Goal: Information Seeking & Learning: Understand process/instructions

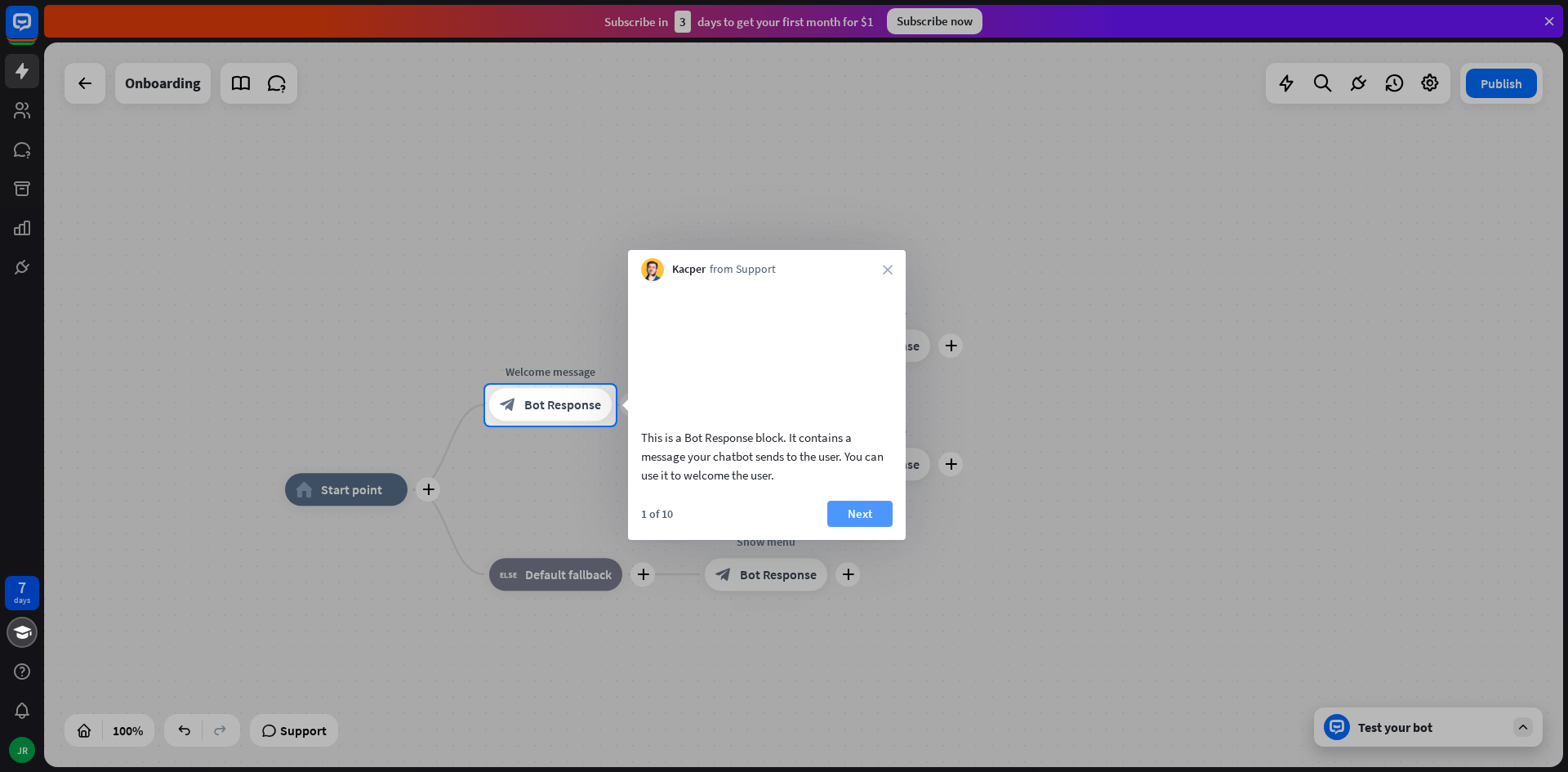
click at [871, 526] on button "Next" at bounding box center [859, 513] width 65 height 26
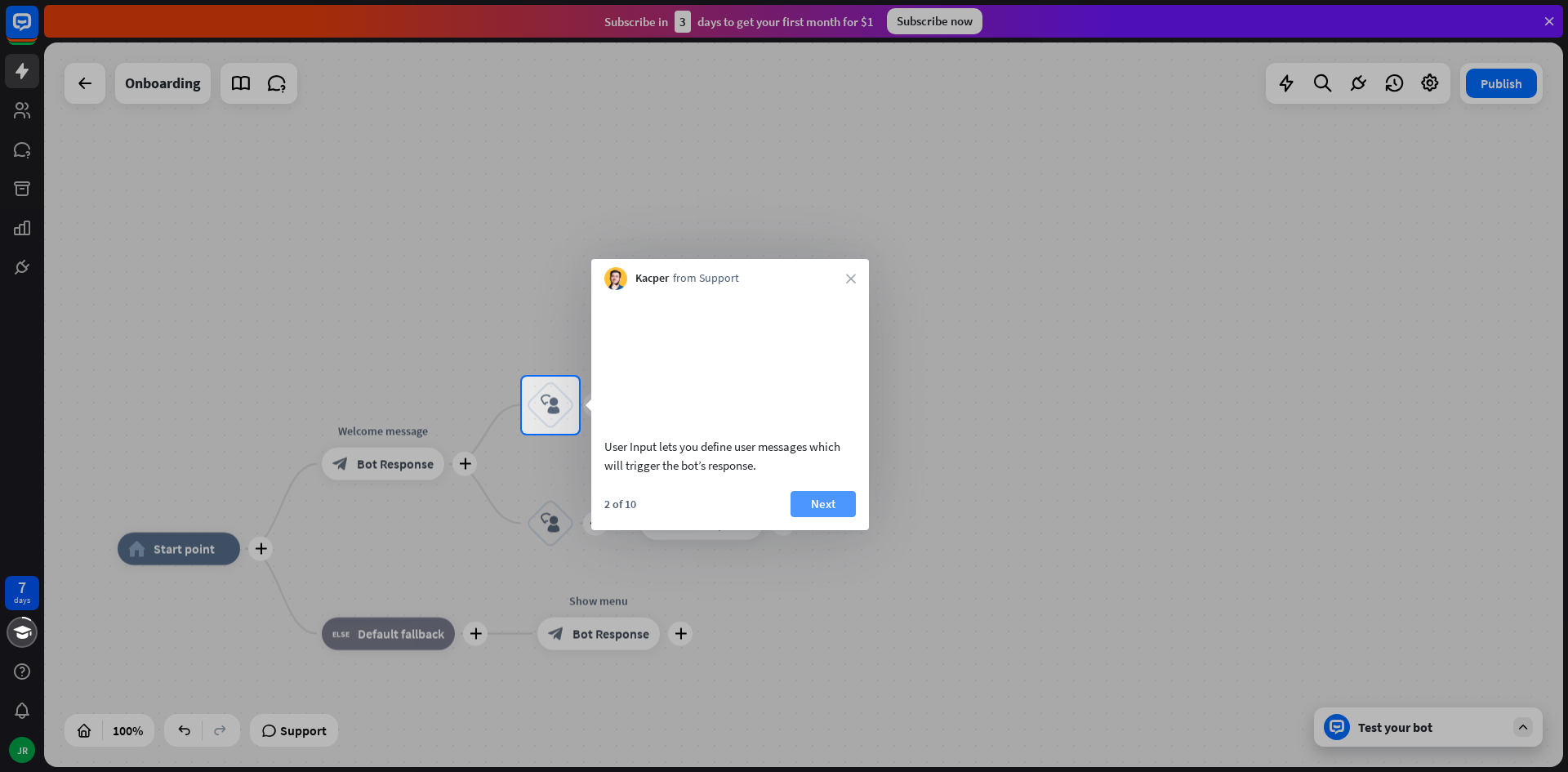
click at [834, 517] on button "Next" at bounding box center [823, 504] width 65 height 26
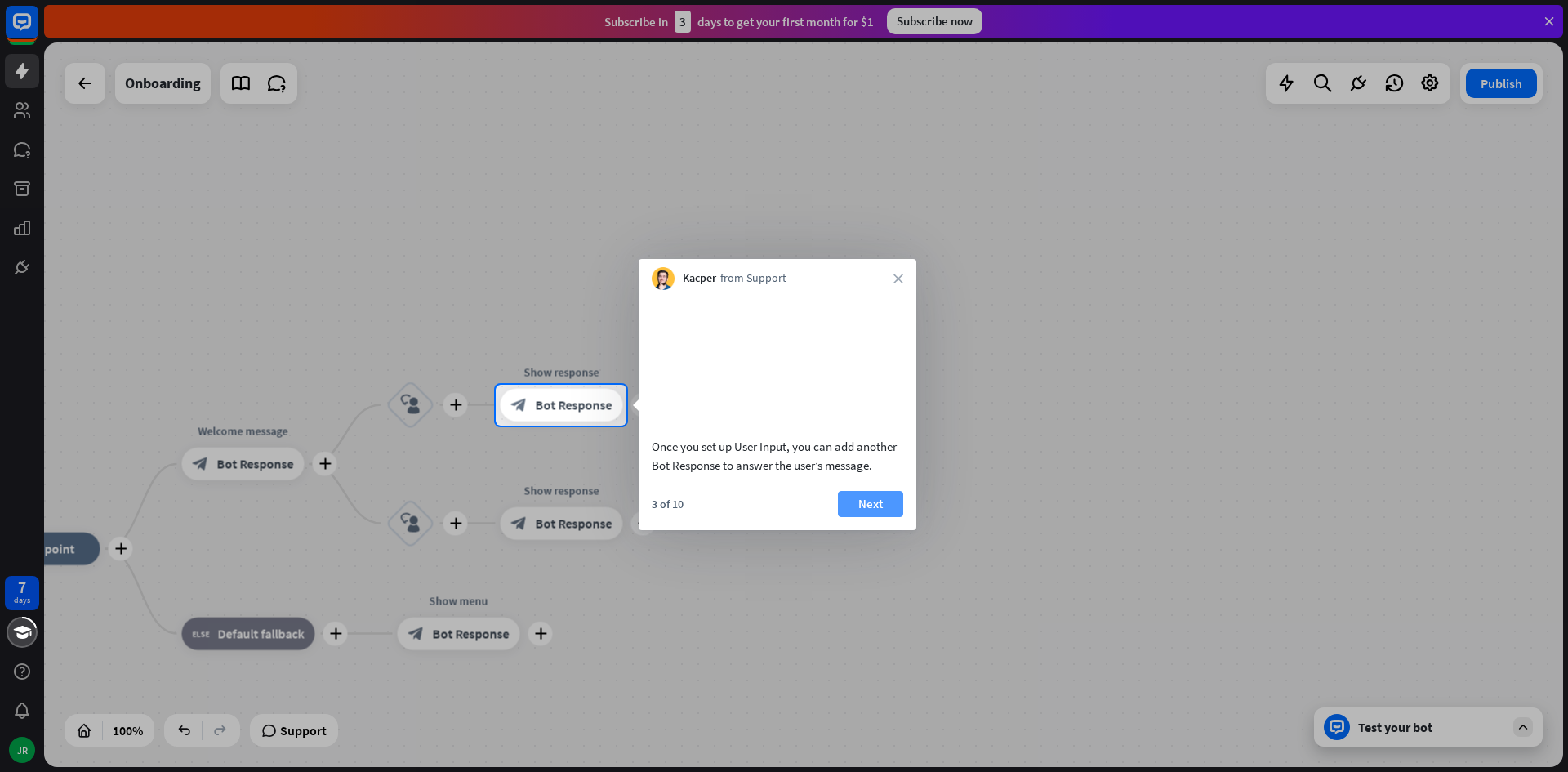
click at [850, 511] on button "Next" at bounding box center [870, 504] width 65 height 26
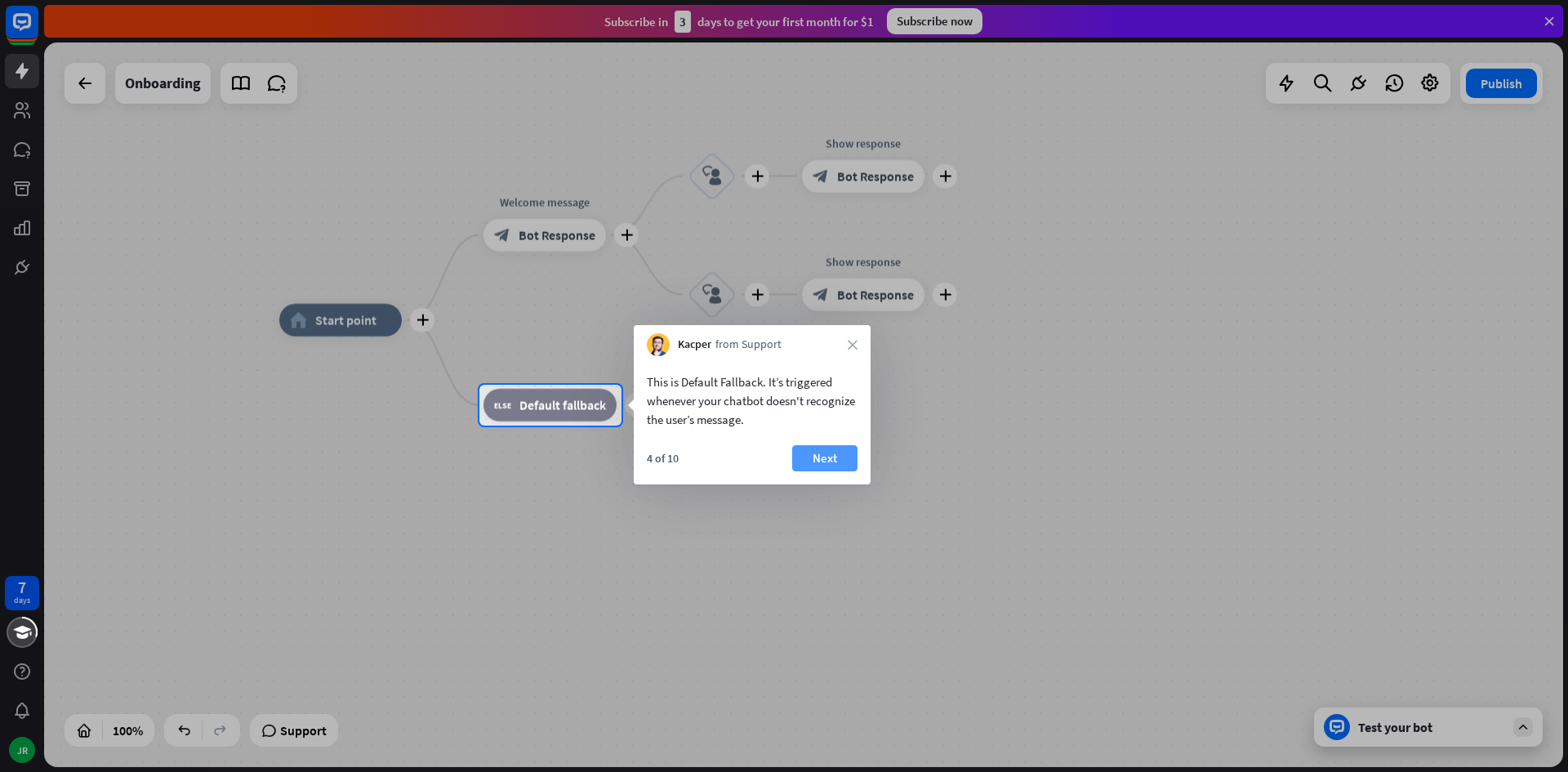
click at [837, 451] on button "Next" at bounding box center [825, 457] width 65 height 26
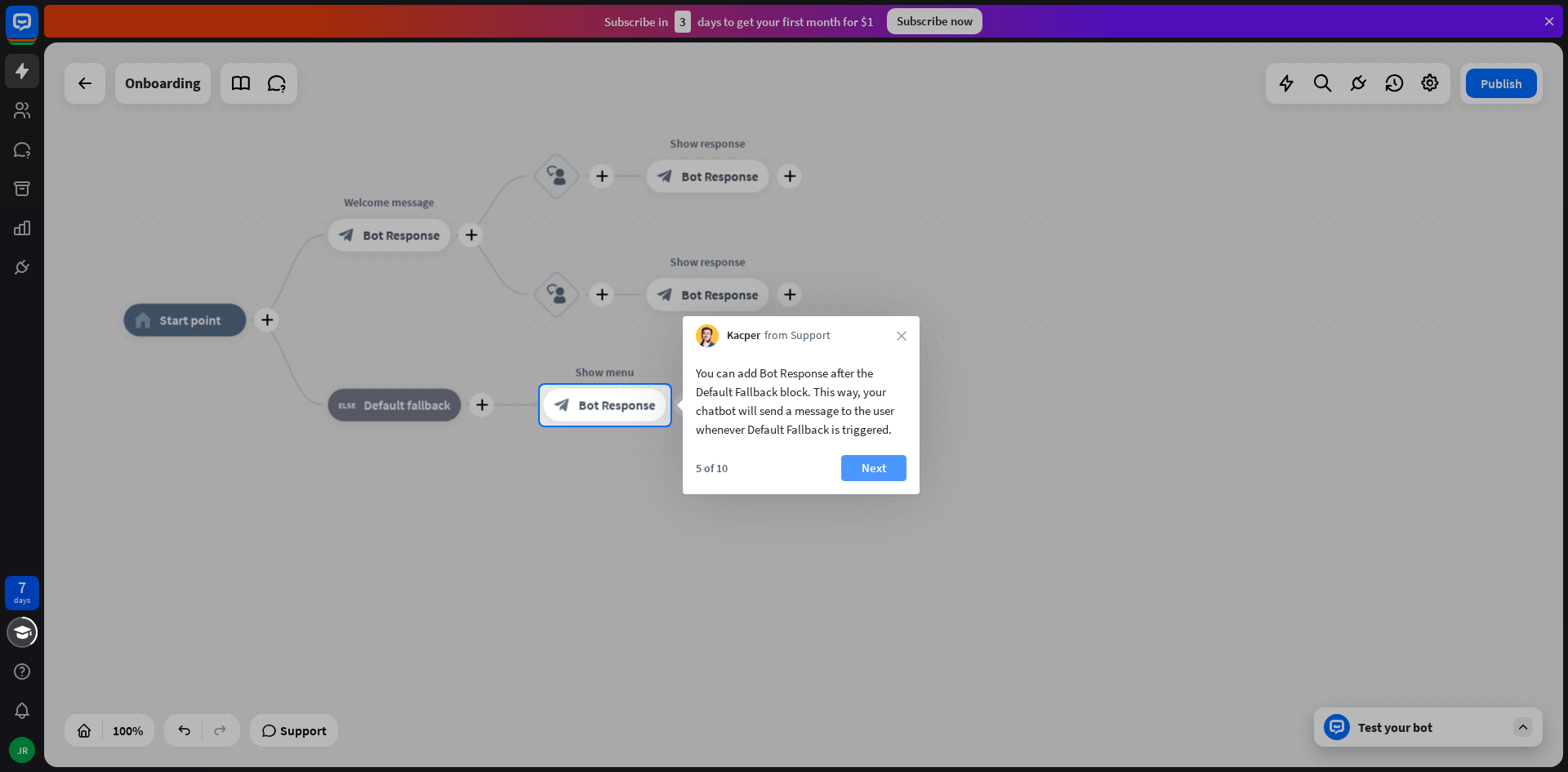
click at [859, 465] on div "5 of 10 Next" at bounding box center [801, 474] width 237 height 39
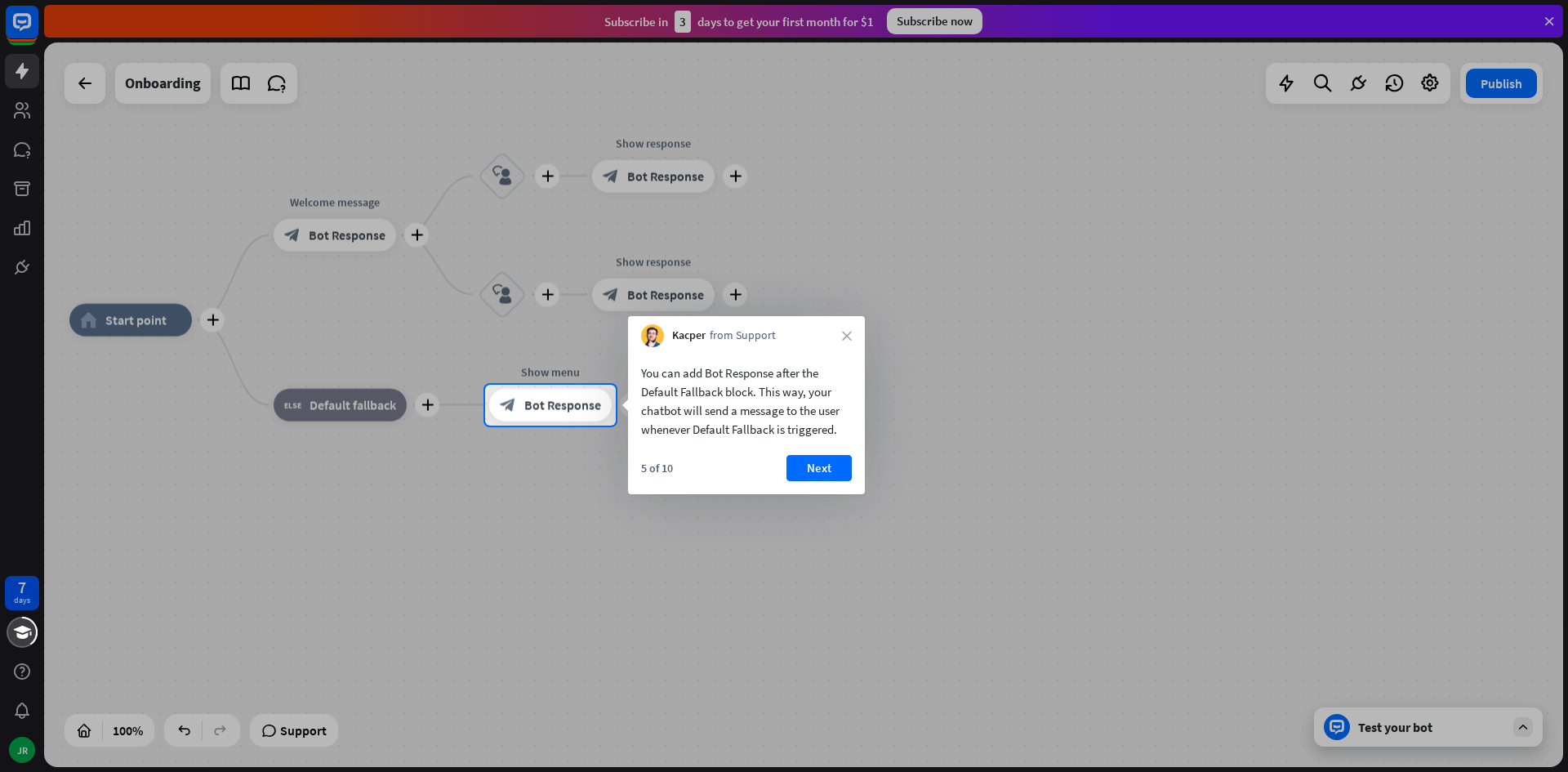
click at [854, 472] on div "5 of 10 Next" at bounding box center [746, 474] width 237 height 39
click at [848, 472] on button "Next" at bounding box center [818, 467] width 65 height 26
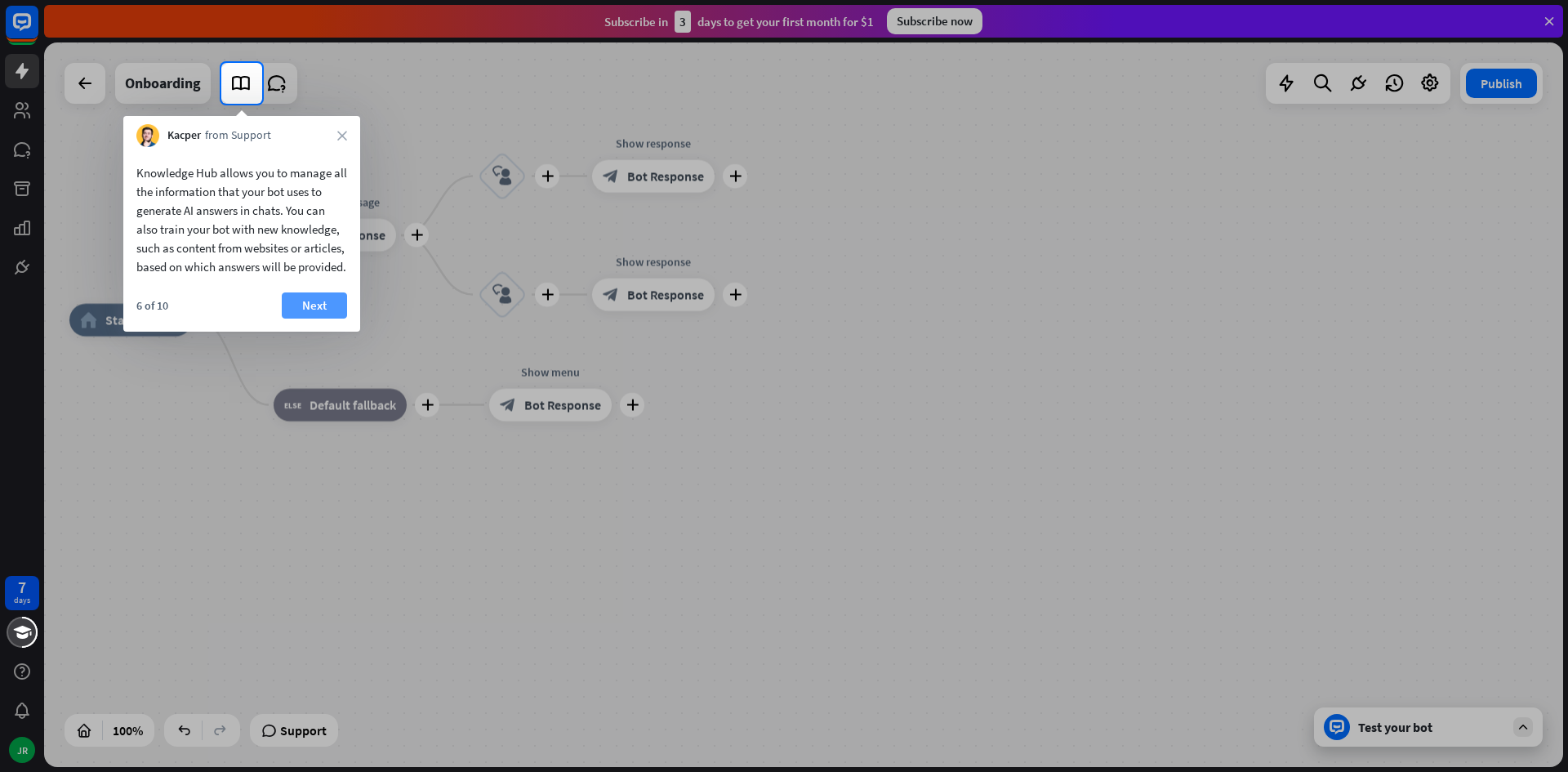
click at [297, 313] on button "Next" at bounding box center [314, 305] width 65 height 26
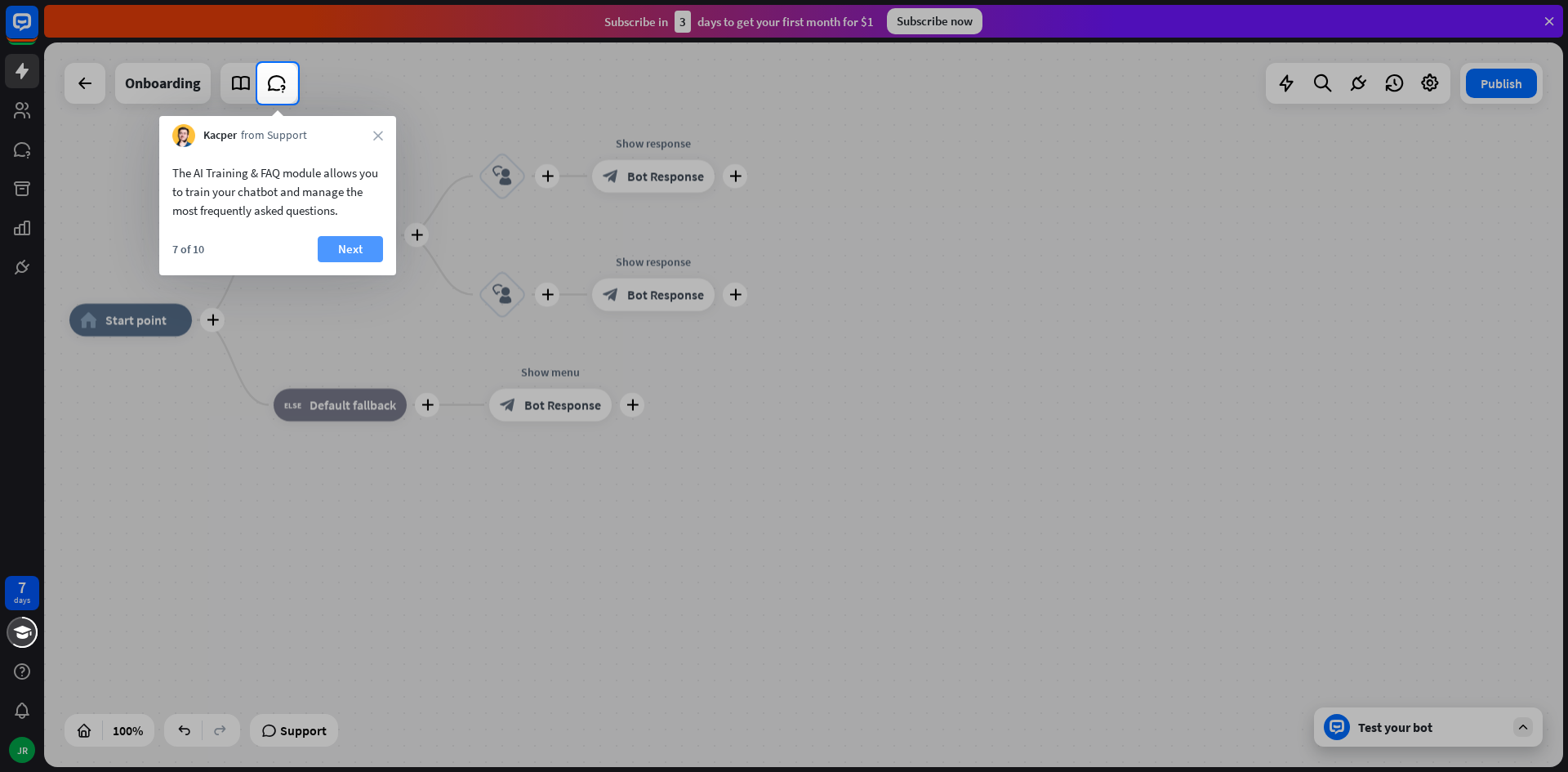
click at [357, 259] on button "Next" at bounding box center [349, 249] width 65 height 26
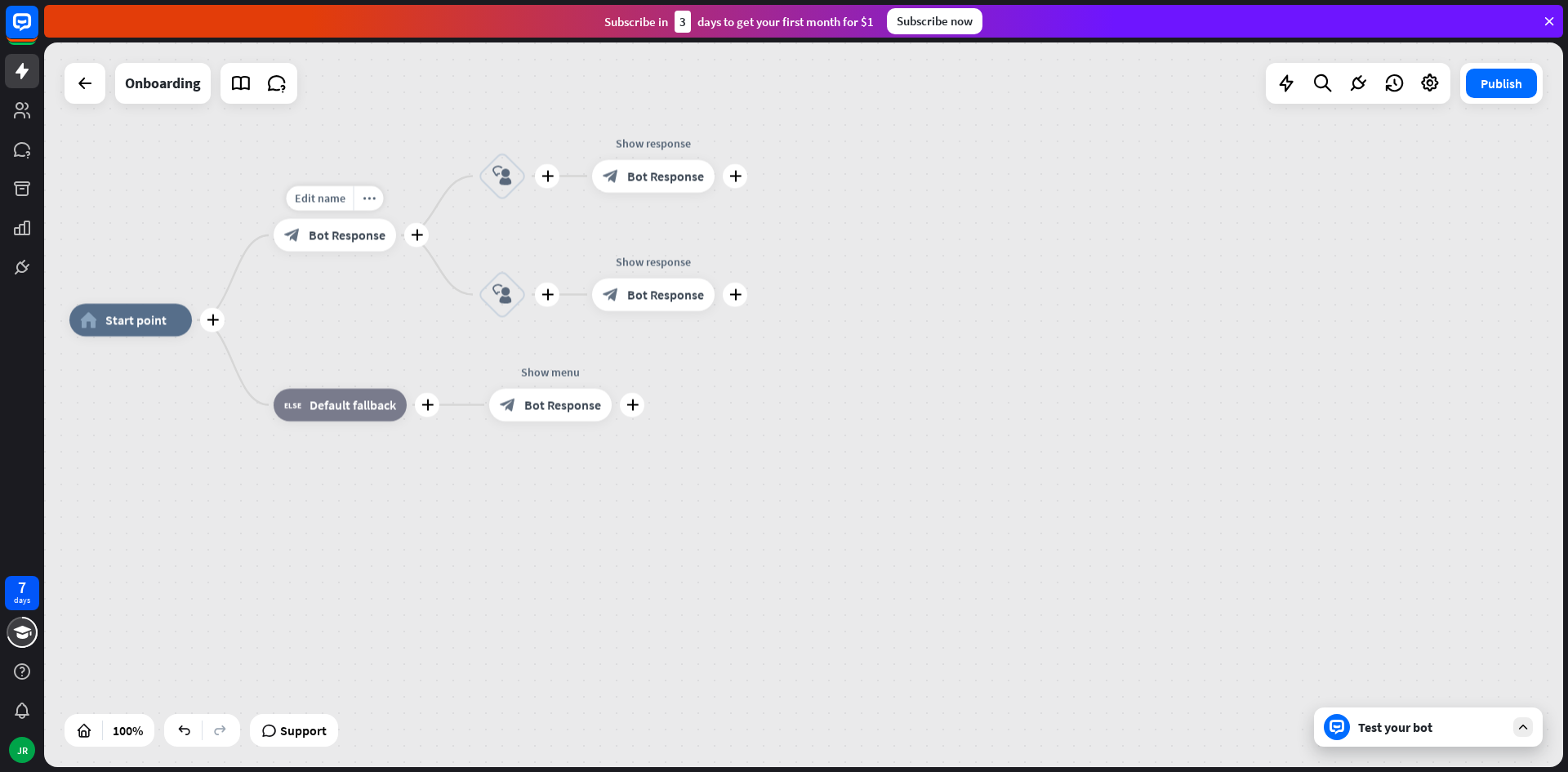
click at [357, 250] on div "block_bot_response Bot Response" at bounding box center [334, 235] width 122 height 33
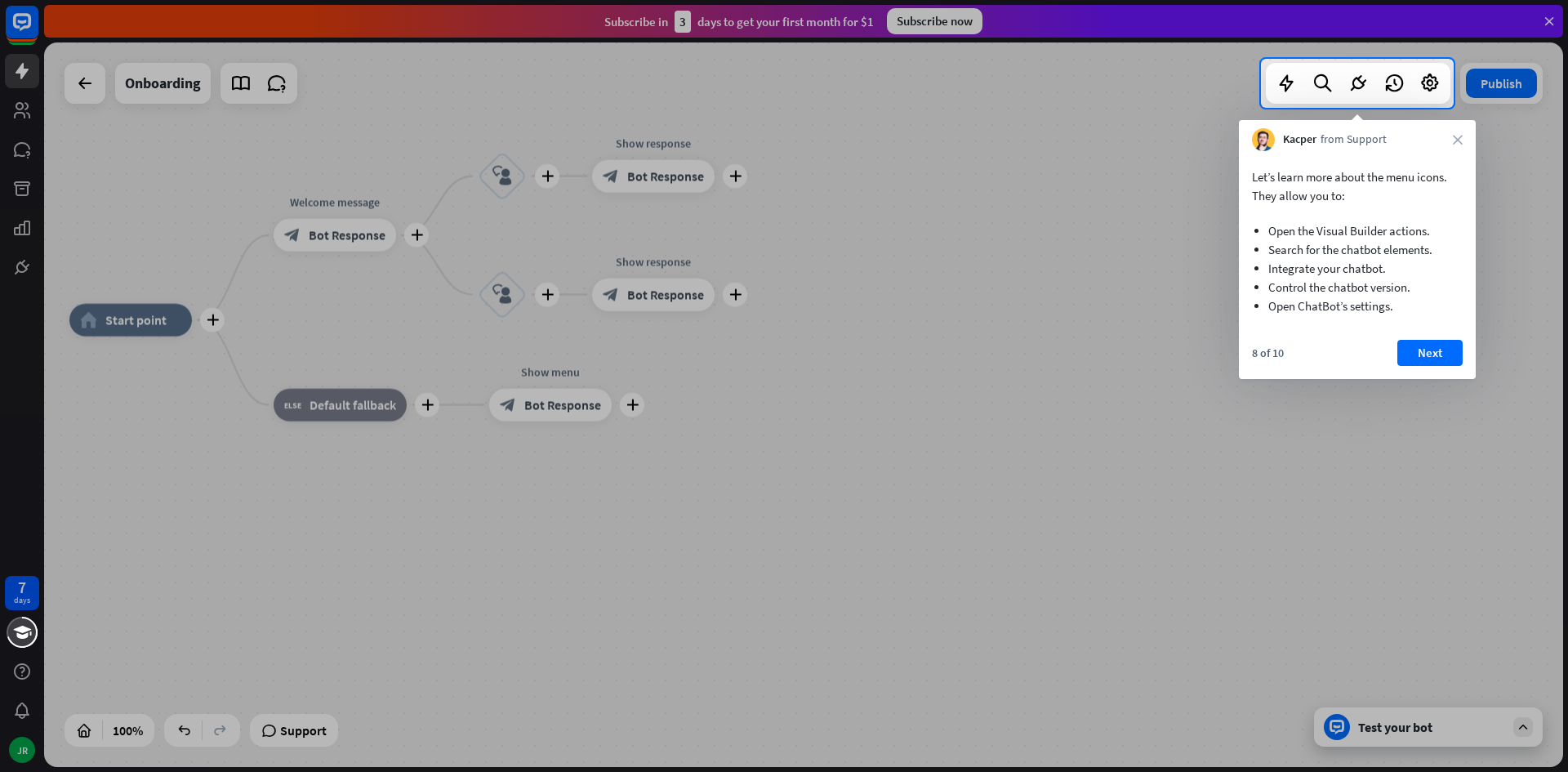
click at [357, 250] on div at bounding box center [784, 439] width 1568 height 664
click at [1432, 358] on button "Next" at bounding box center [1429, 352] width 65 height 26
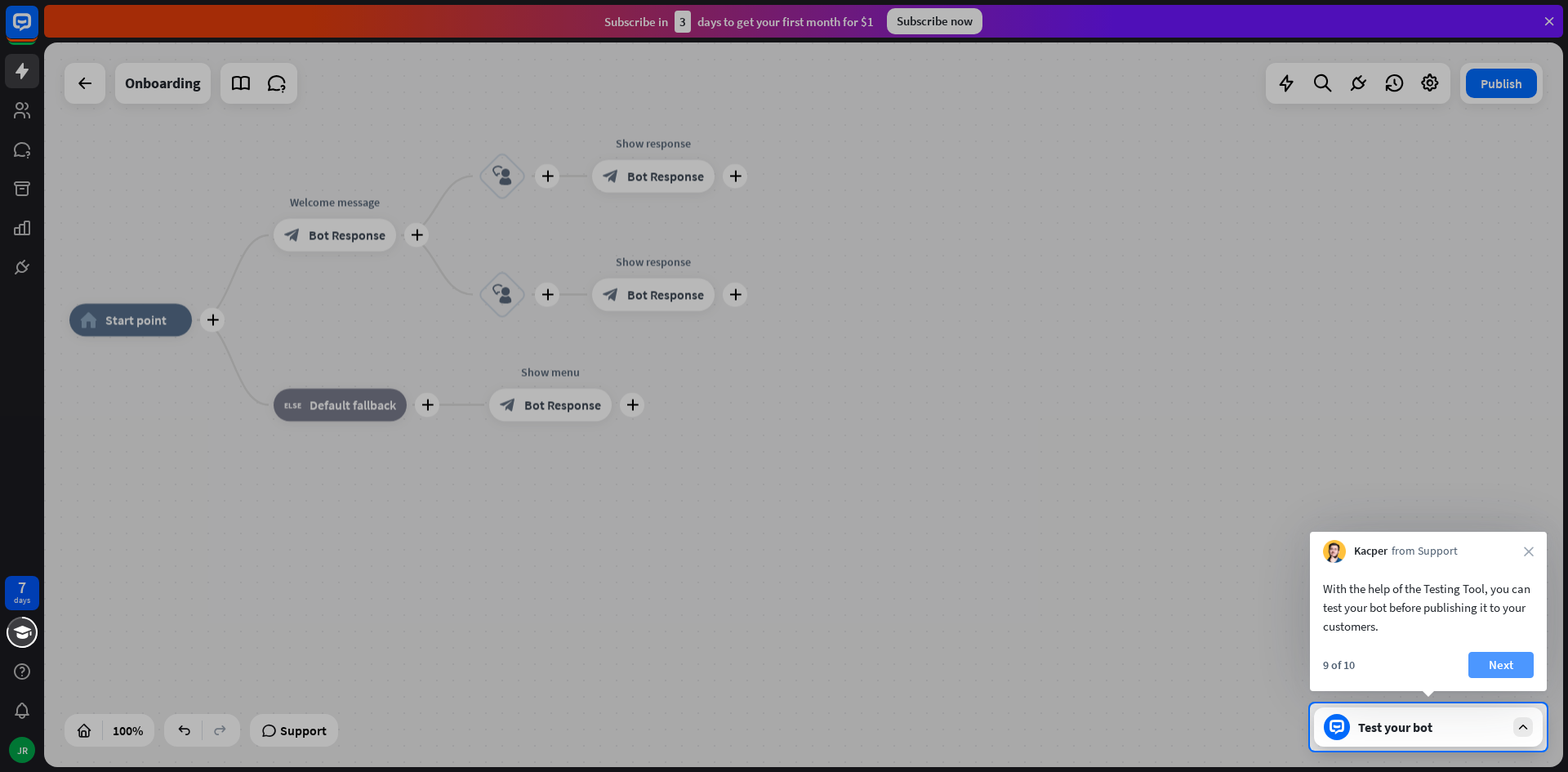
click at [1521, 663] on button "Next" at bounding box center [1500, 664] width 65 height 26
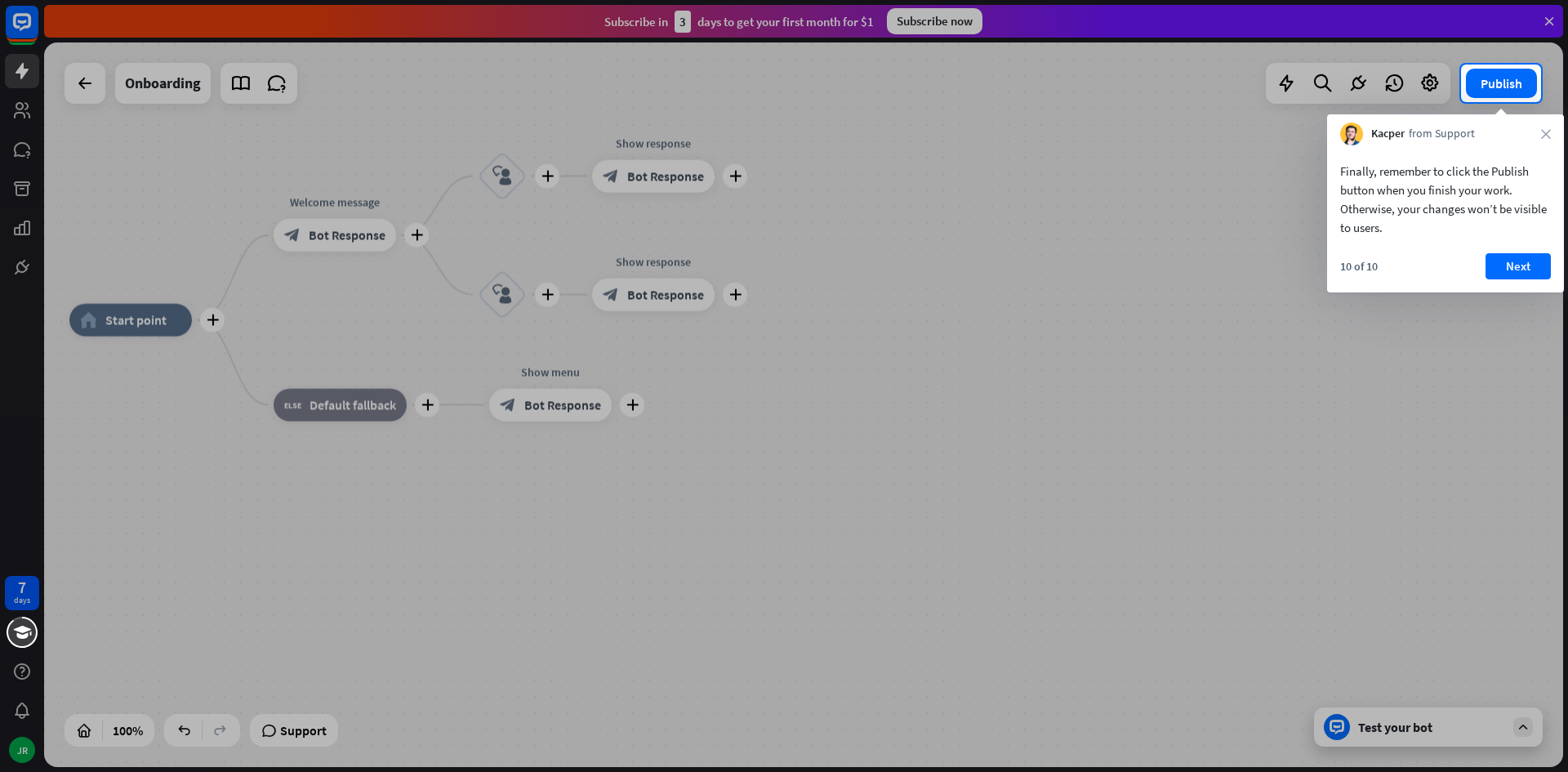
click at [1525, 251] on div "Finally, remember to click the Publish button when you finish your work. Otherw…" at bounding box center [1446, 218] width 237 height 147
click at [1520, 256] on button "Next" at bounding box center [1517, 266] width 65 height 26
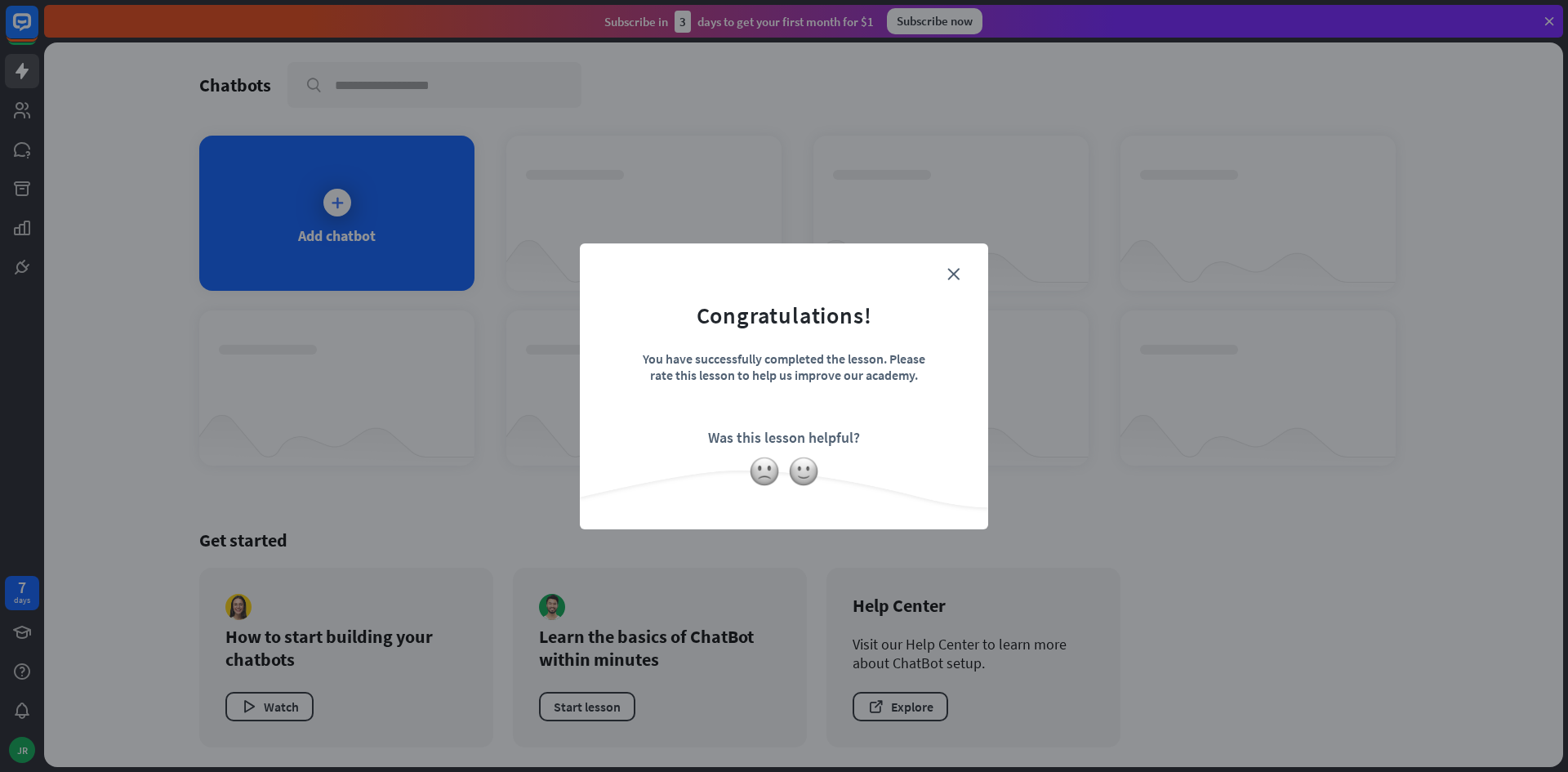
click at [1517, 263] on div "close Congratulations! You have successfully completed the lesson. Please rate …" at bounding box center [784, 386] width 1568 height 772
click at [959, 277] on icon "close" at bounding box center [954, 274] width 12 height 12
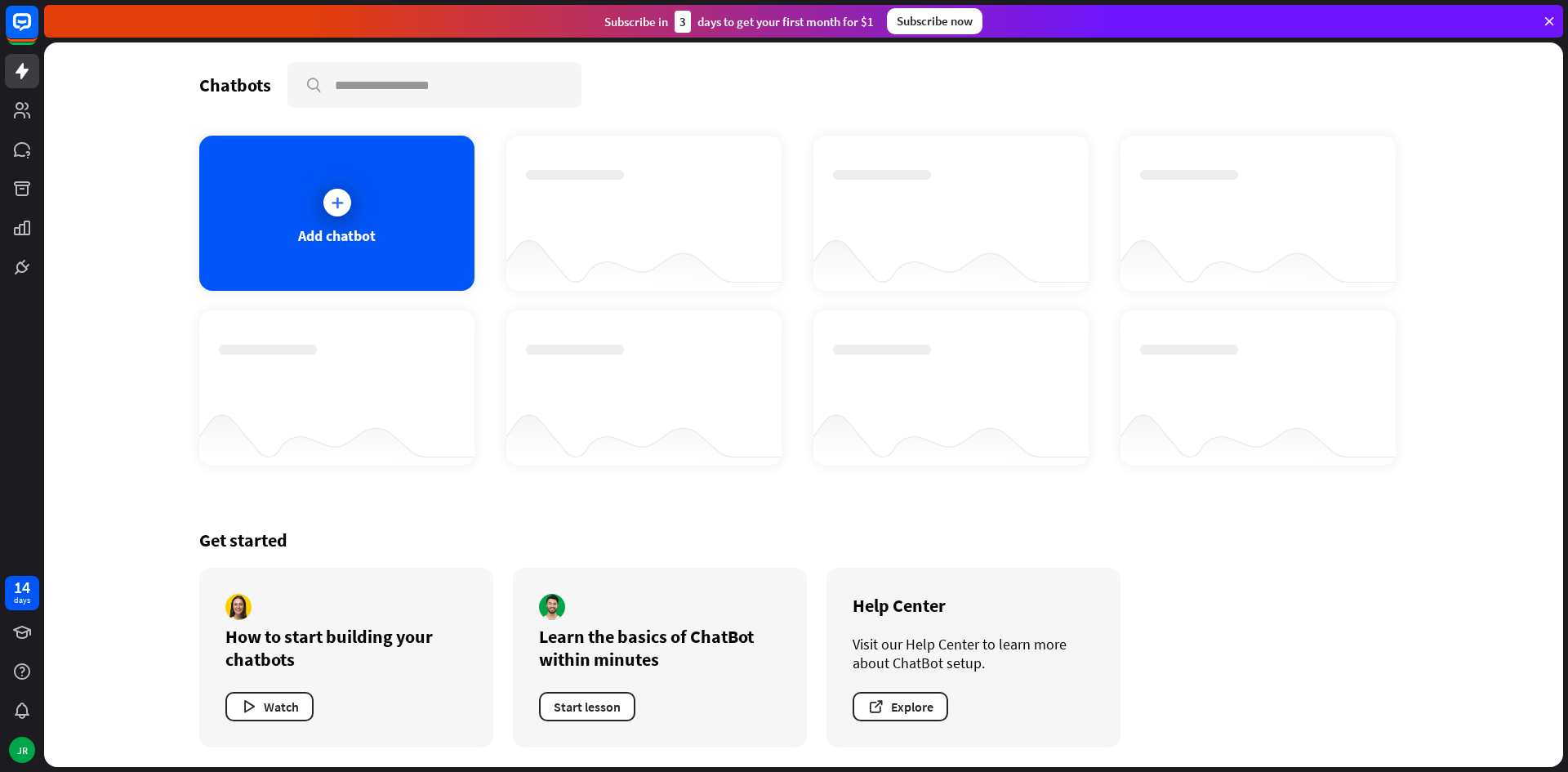
click at [711, 564] on div "Get started How to start building your chatbots Watch Learn the basics of ChatB…" at bounding box center [804, 637] width 1209 height 258
